Goal: Task Accomplishment & Management: Manage account settings

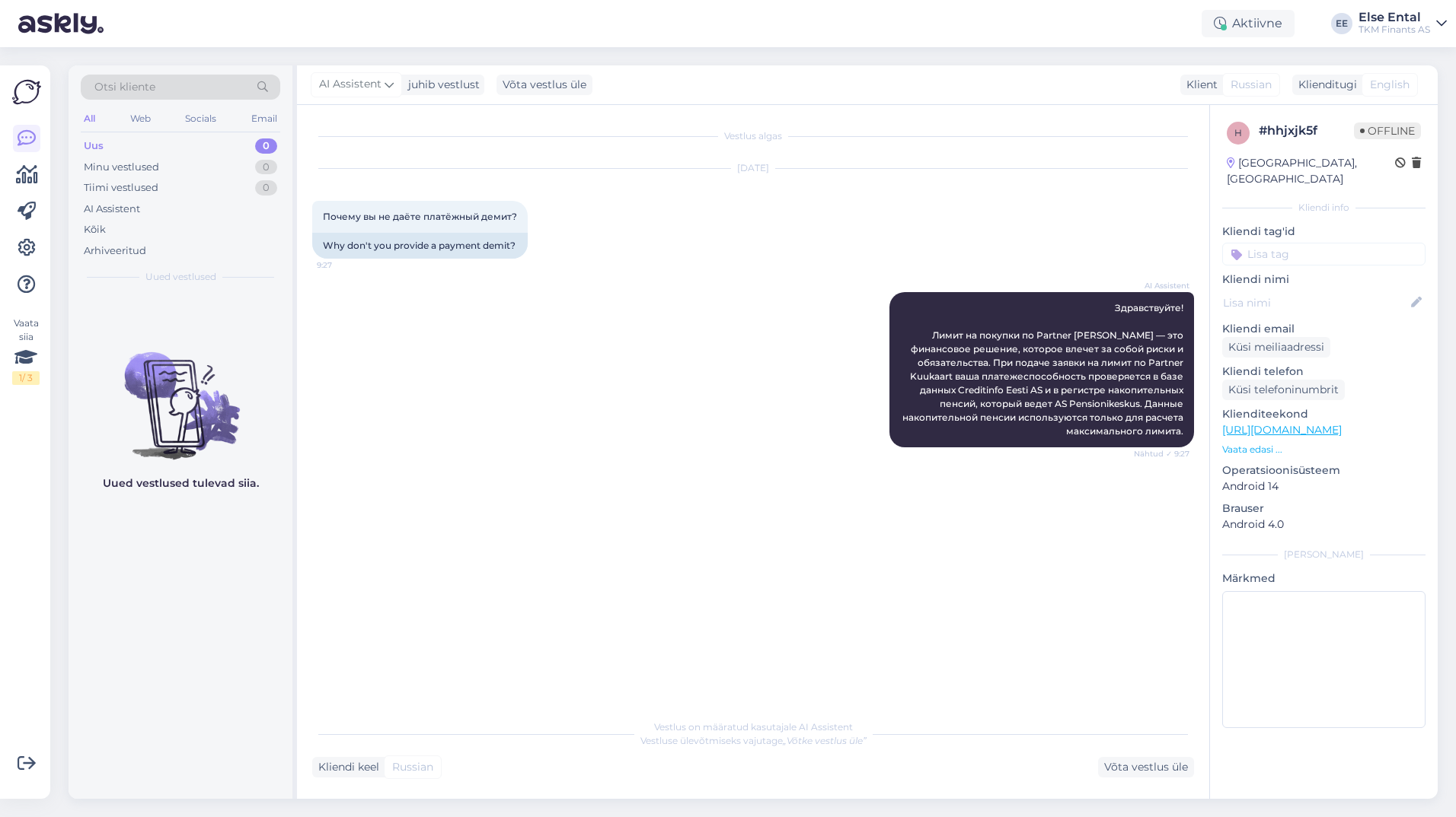
click at [125, 148] on div "Uus 0" at bounding box center [180, 146] width 199 height 22
click at [123, 264] on div "Otsi kliente All Web Socials Email Uus 0 Minu vestlused 0 Tiimi vestlused 0 AI …" at bounding box center [181, 180] width 224 height 228
click at [123, 244] on div "Arhiveeritud" at bounding box center [115, 251] width 63 height 16
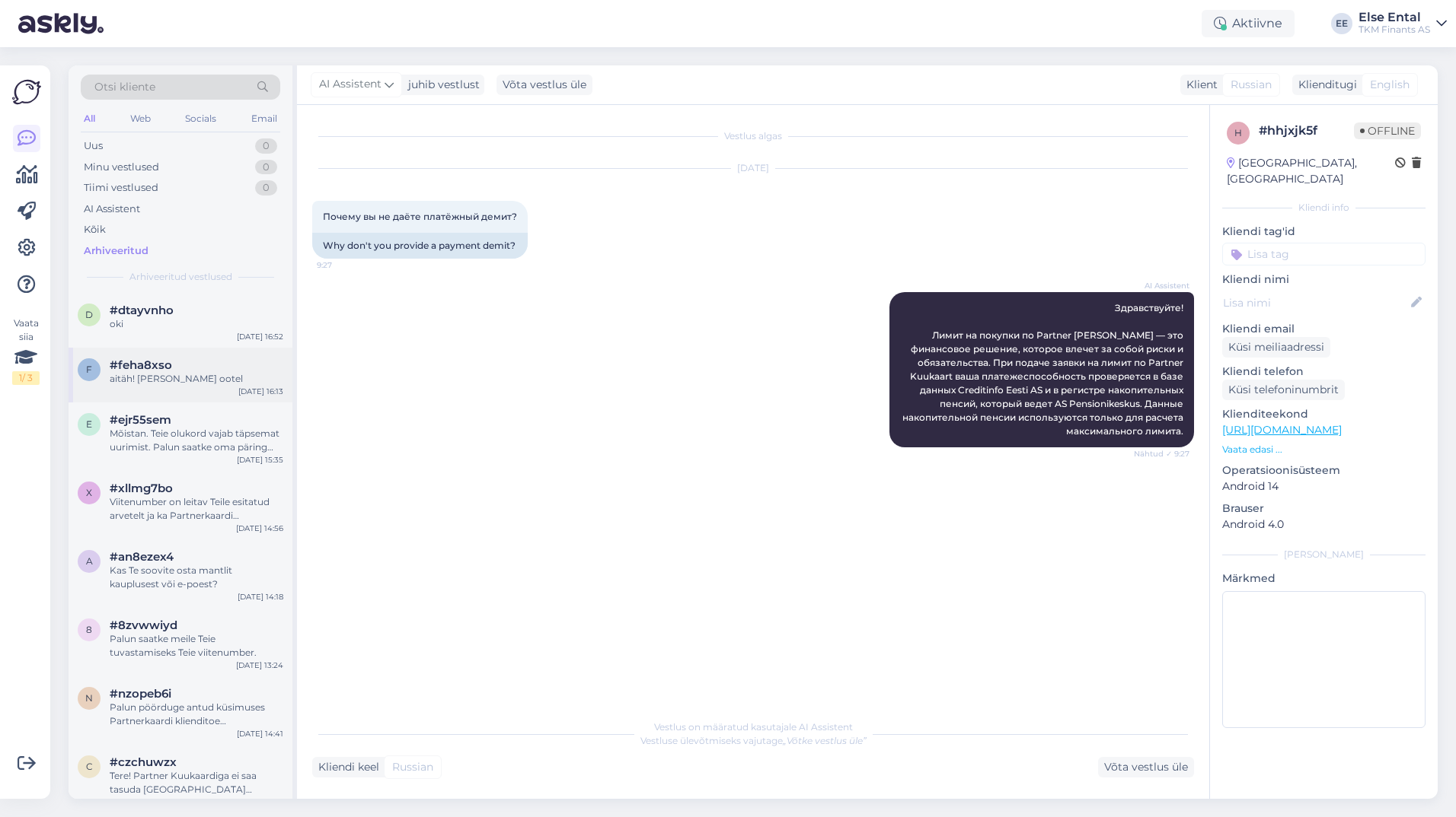
click at [147, 382] on div "aitäh! [PERSON_NAME] ootel" at bounding box center [196, 379] width 174 height 14
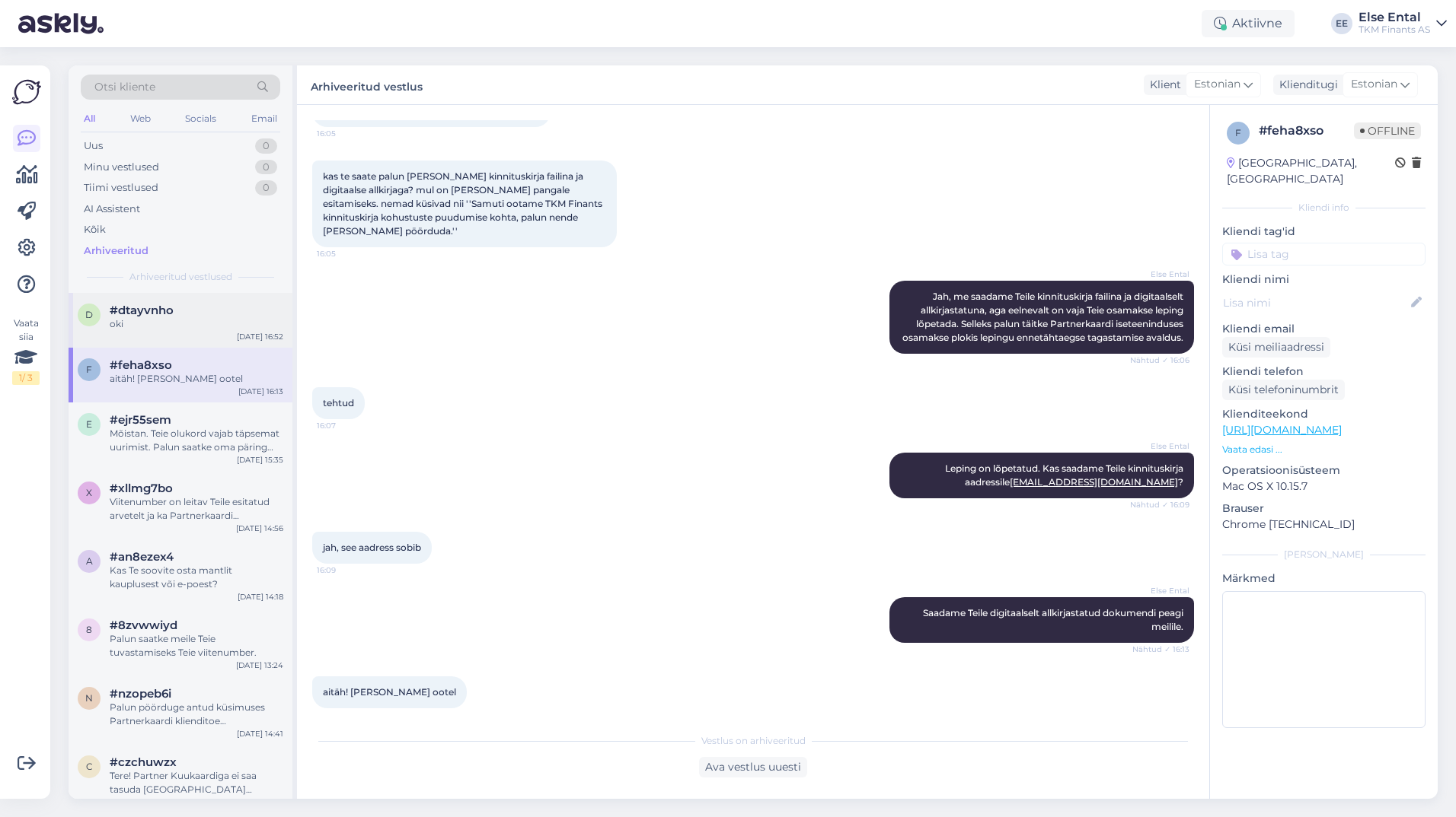
click at [159, 331] on div "d #dtayvnho oki [DATE] 16:52" at bounding box center [181, 320] width 224 height 55
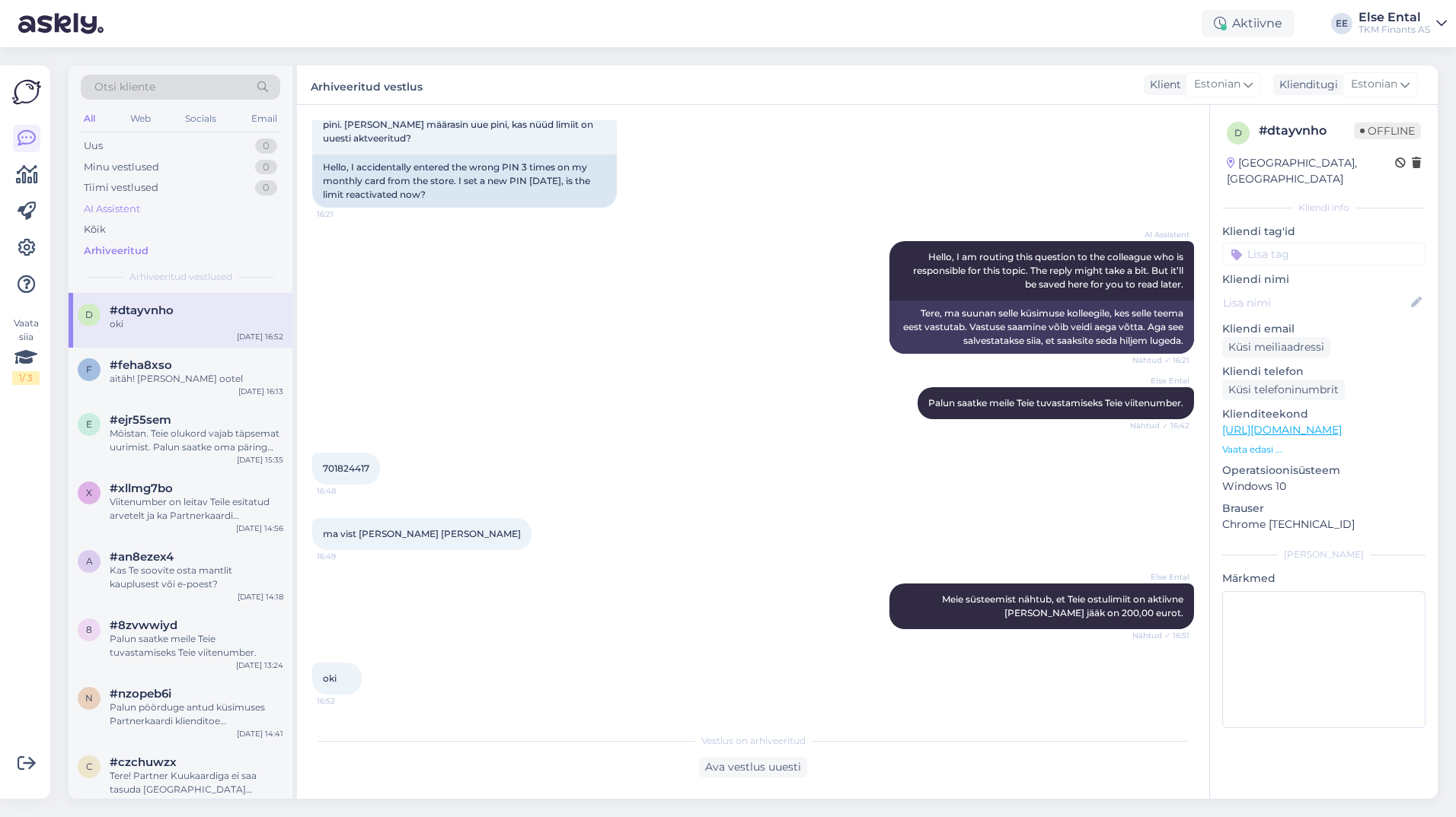
click at [131, 214] on div "AI Assistent" at bounding box center [111, 209] width 56 height 16
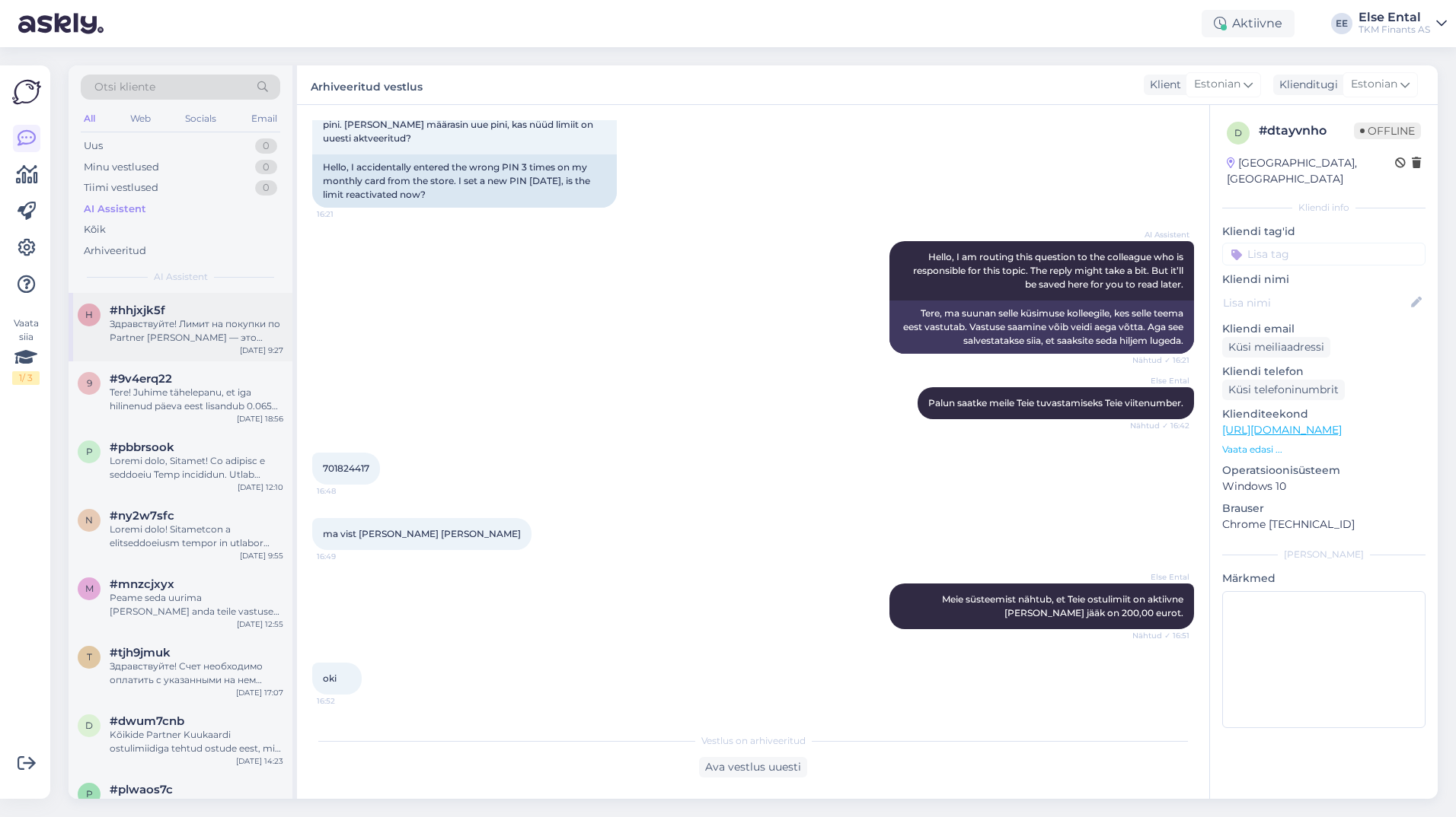
click at [166, 337] on div "Здравствуйте! Лимит на покупки по Partner [PERSON_NAME] — это финансовое решени…" at bounding box center [196, 331] width 174 height 27
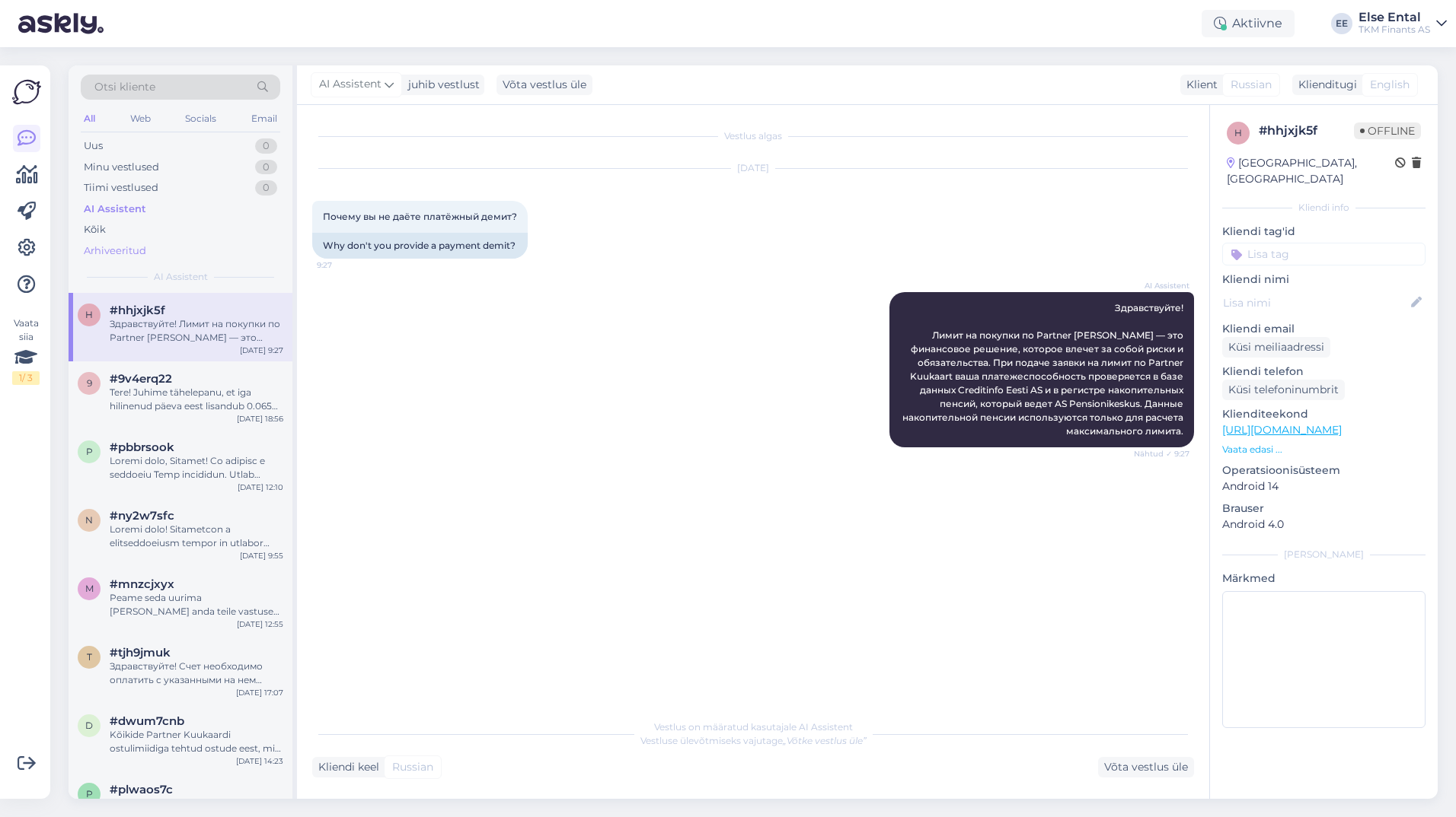
click at [121, 249] on div "Arhiveeritud" at bounding box center [115, 251] width 63 height 16
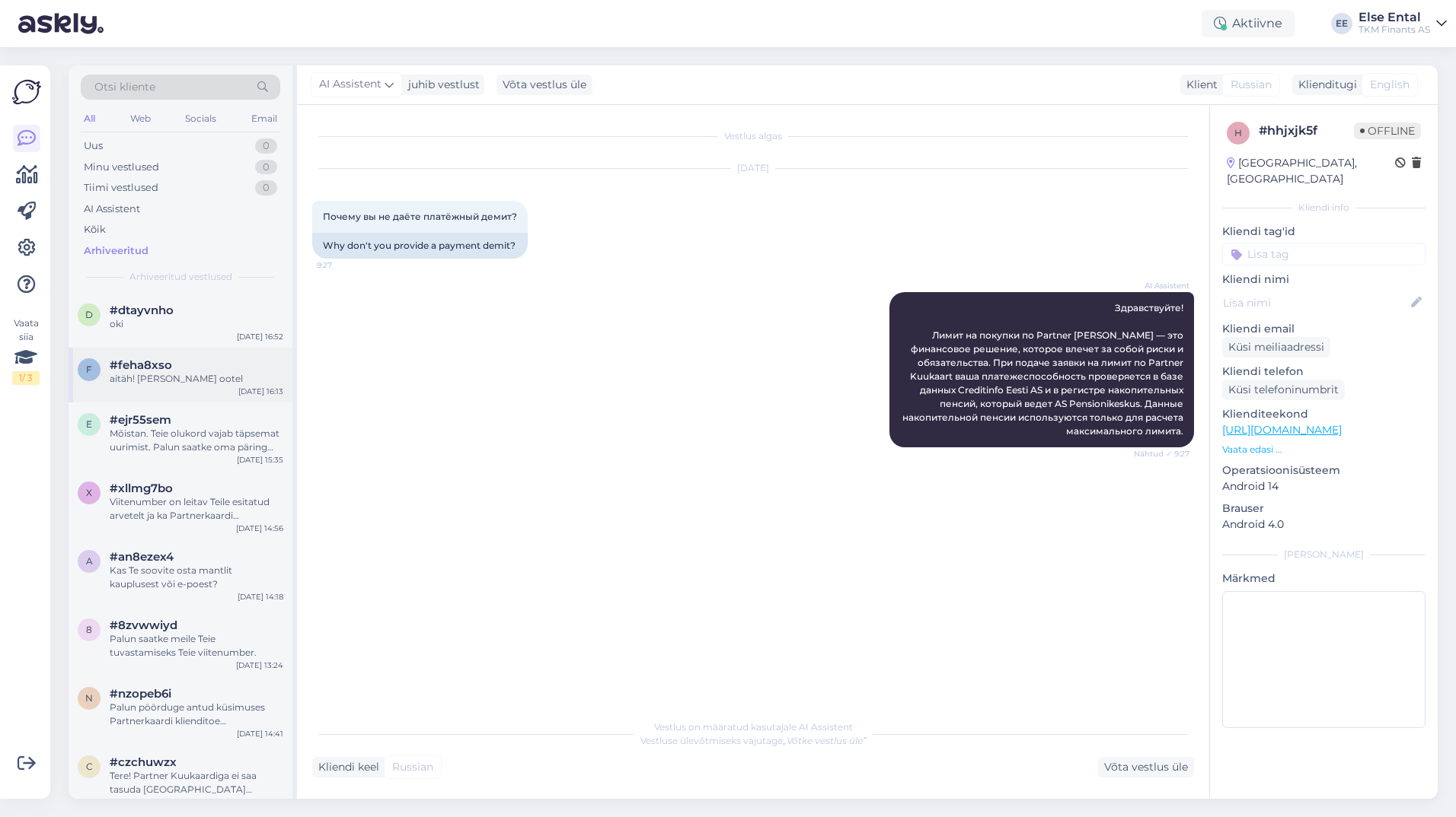
click at [176, 391] on div "f #feha8xso aitäh! [PERSON_NAME] ootel [DATE] 16:13" at bounding box center [181, 375] width 224 height 55
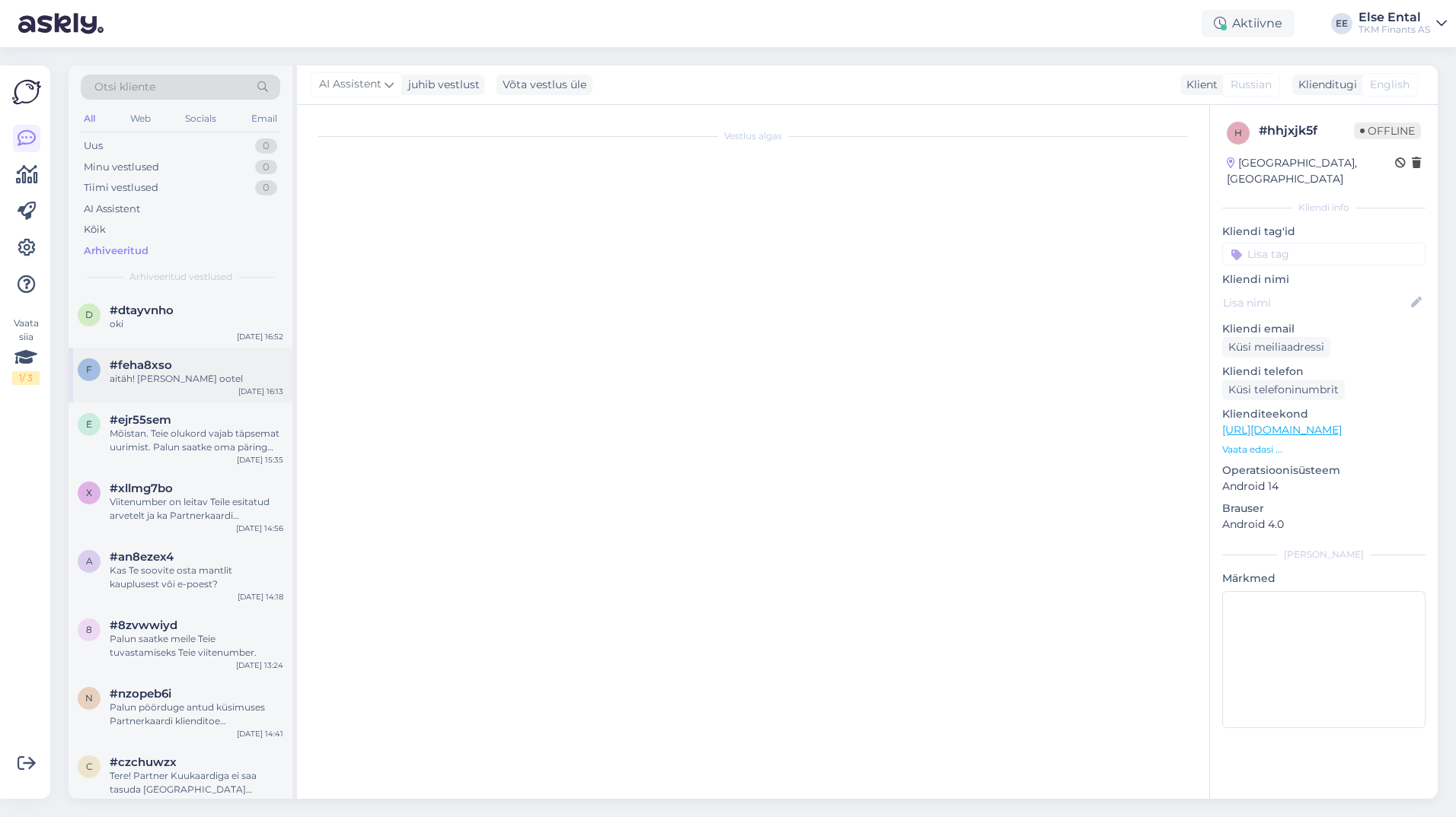
scroll to position [677, 0]
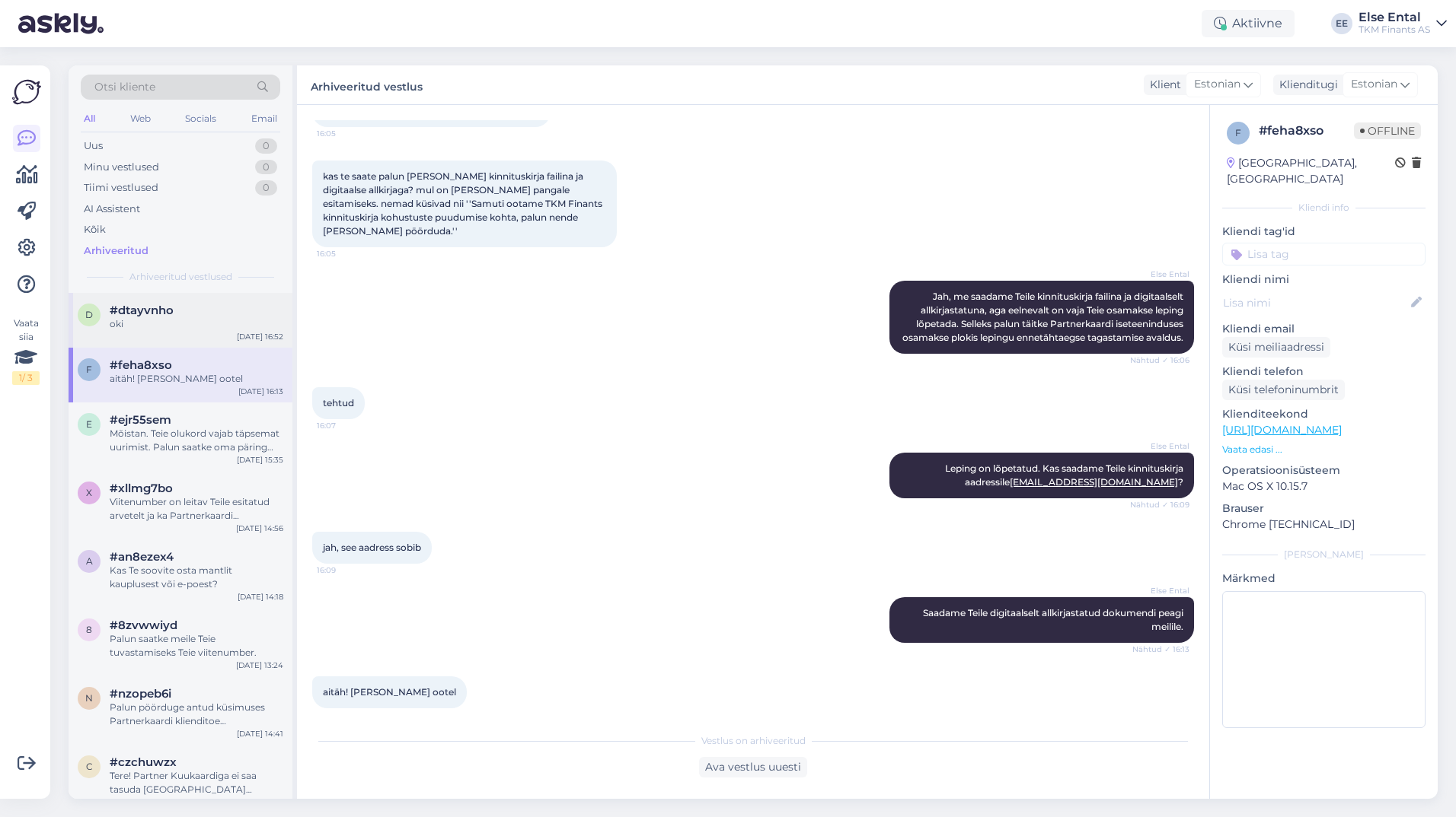
click at [165, 325] on div "oki" at bounding box center [196, 324] width 174 height 14
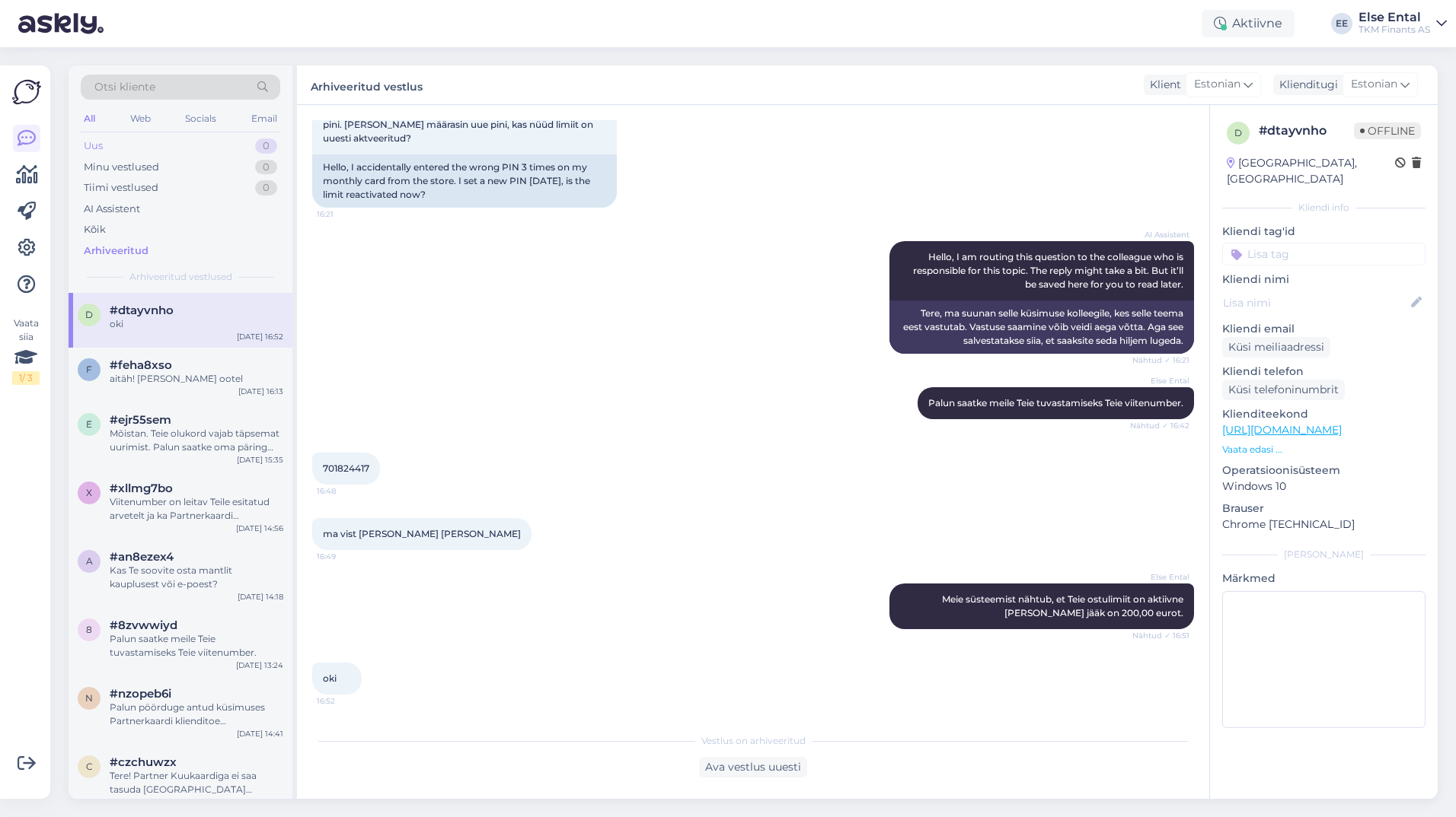
click at [124, 143] on div "Uus 0" at bounding box center [180, 146] width 199 height 22
